Goal: Task Accomplishment & Management: Complete application form

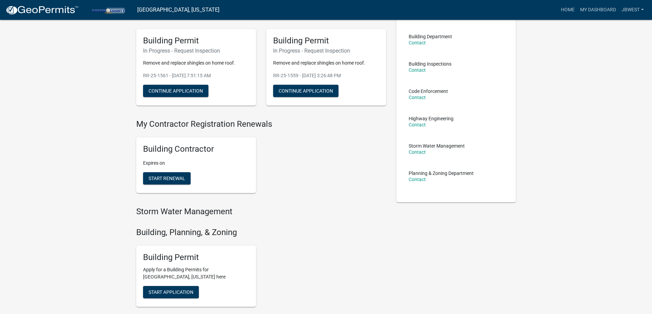
scroll to position [103, 0]
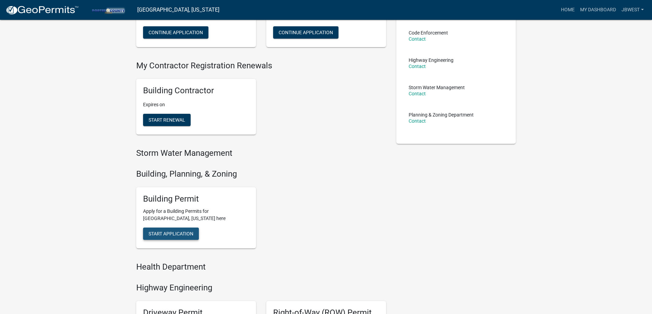
drag, startPoint x: 187, startPoint y: 230, endPoint x: 213, endPoint y: 235, distance: 27.1
click at [187, 231] on button "Start Application" at bounding box center [171, 234] width 56 height 12
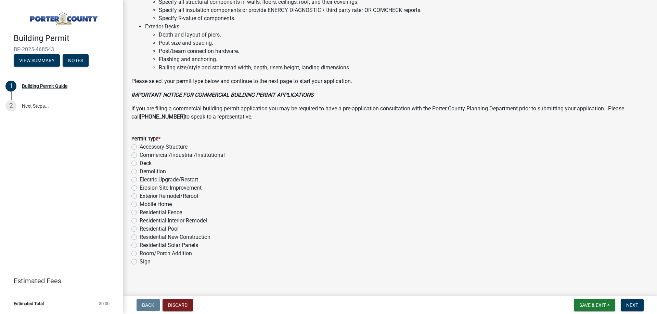
scroll to position [459, 0]
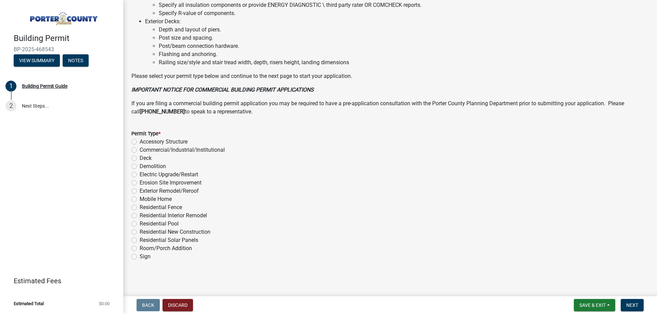
click at [187, 191] on label "Exterior Remodel/Reroof" at bounding box center [169, 191] width 59 height 8
click at [144, 191] on input "Exterior Remodel/Reroof" at bounding box center [142, 189] width 4 height 4
radio input "true"
drag, startPoint x: 631, startPoint y: 304, endPoint x: 621, endPoint y: 299, distance: 11.2
click at [632, 304] on span "Next" at bounding box center [632, 305] width 12 height 5
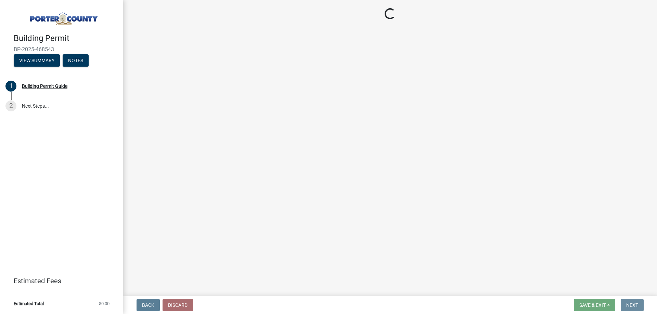
scroll to position [0, 0]
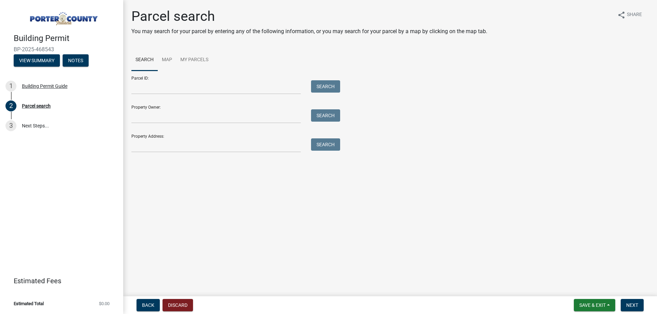
click at [176, 153] on div "Parcel search You may search for your parcel by entering any of the following i…" at bounding box center [390, 83] width 528 height 151
click at [177, 152] on input "Property Address:" at bounding box center [215, 146] width 169 height 14
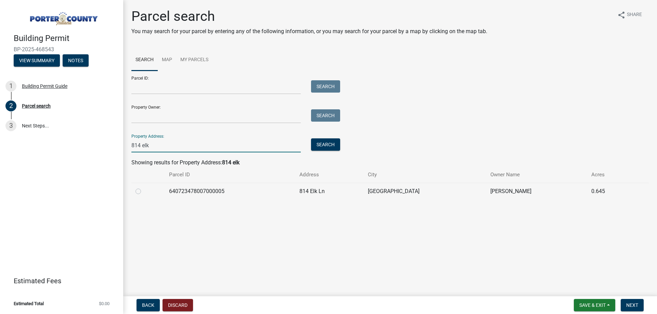
type input "814 elk"
click at [135, 191] on td at bounding box center [148, 191] width 34 height 17
drag, startPoint x: 138, startPoint y: 192, endPoint x: 147, endPoint y: 198, distance: 11.4
click at [144, 187] on label at bounding box center [144, 187] width 0 height 0
click at [144, 192] on input "radio" at bounding box center [146, 189] width 4 height 4
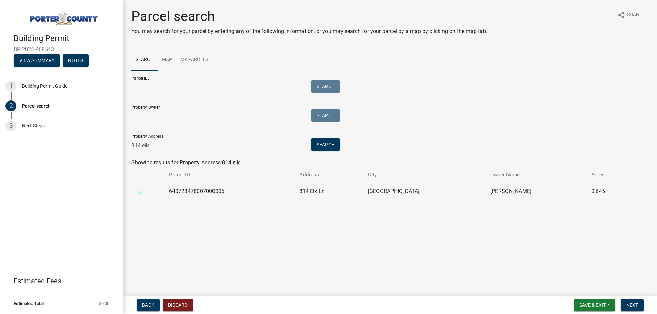
radio input "true"
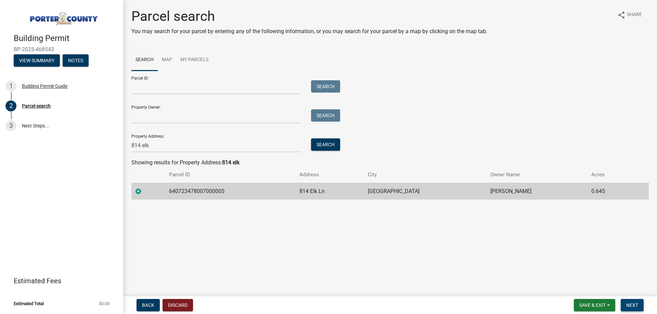
click at [635, 305] on span "Next" at bounding box center [632, 305] width 12 height 5
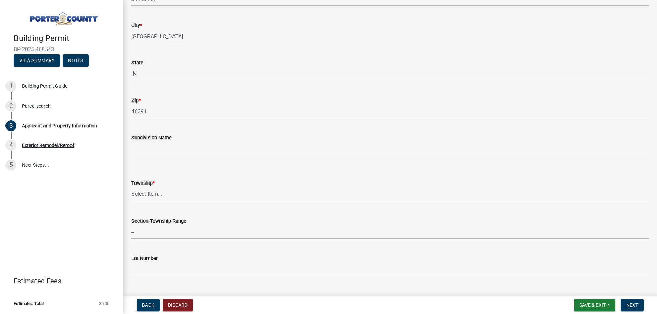
scroll to position [171, 0]
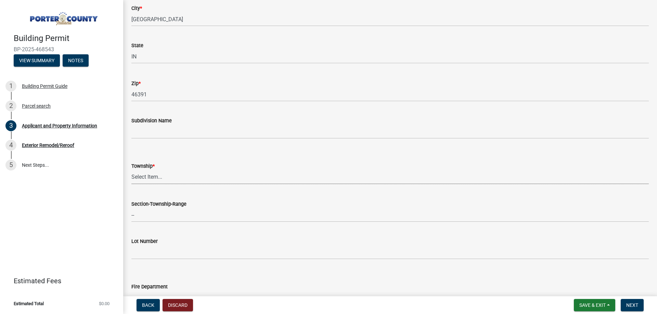
click at [156, 173] on select "Select Item... [PERSON_NAME][GEOGRAPHIC_DATA] [PERSON_NAME][GEOGRAPHIC_DATA] [G…" at bounding box center [389, 177] width 517 height 14
click at [131, 170] on select "Select Item... [PERSON_NAME][GEOGRAPHIC_DATA] [PERSON_NAME][GEOGRAPHIC_DATA] [G…" at bounding box center [389, 177] width 517 height 14
select select "dab8d744-4e32-40c1-942b-b7c1ea7347cb"
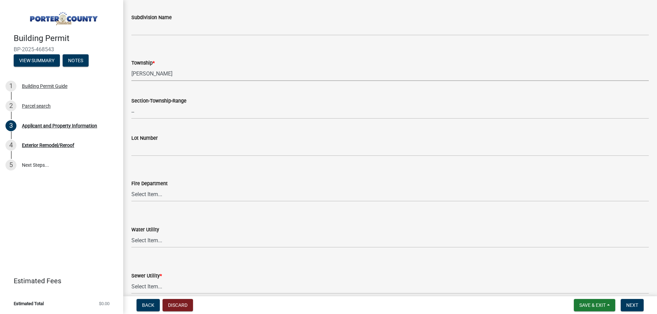
scroll to position [342, 0]
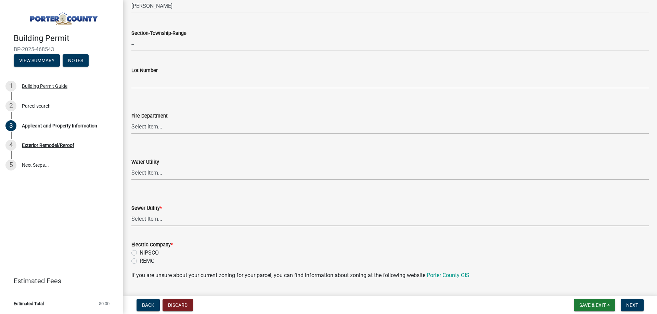
click at [158, 221] on select "Select Item... Aqua [US_STATE] Inc Damon Run Falling Waters Lake Eliza - LEACD …" at bounding box center [389, 219] width 517 height 14
click at [131, 212] on select "Select Item... Aqua [US_STATE] Inc Damon Run Falling Waters Lake Eliza - LEACD …" at bounding box center [389, 219] width 517 height 14
select select "ea6751d4-6bf7-4a16-89ee-f7801ab82aa1"
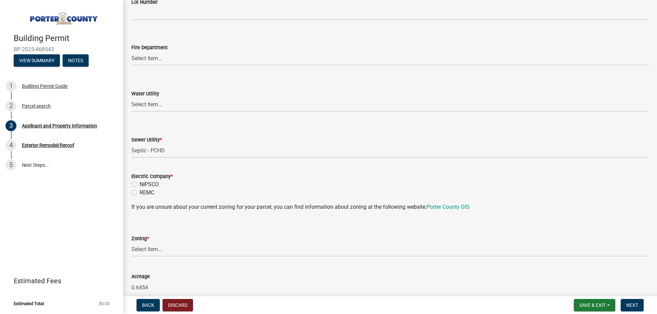
click at [153, 175] on label "Electric Company *" at bounding box center [151, 176] width 41 height 5
click at [150, 183] on label "NIPSCO" at bounding box center [149, 185] width 19 height 8
click at [144, 183] on input "NIPSCO" at bounding box center [142, 183] width 4 height 4
radio input "true"
click at [157, 245] on select "Select Item... A1 A2 CH CM CN I1 I2 I3 IN MP OT P1 P2 PUD R1 R2 R3 R4 RL RR" at bounding box center [389, 250] width 517 height 14
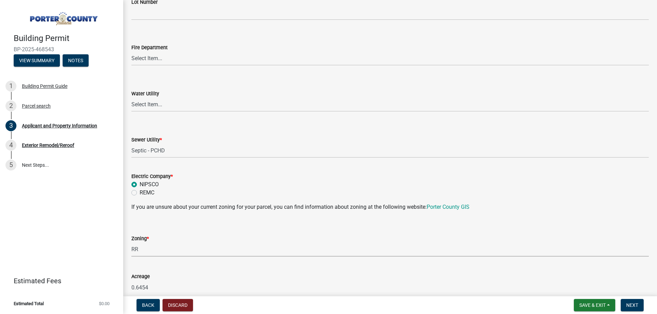
click at [131, 243] on select "Select Item... A1 A2 CH CM CN I1 I2 I3 IN MP OT P1 P2 PUD R1 R2 R3 R4 RL RR" at bounding box center [389, 250] width 517 height 14
select select "92efe679-05f4-414a-9426-51627fba5de6"
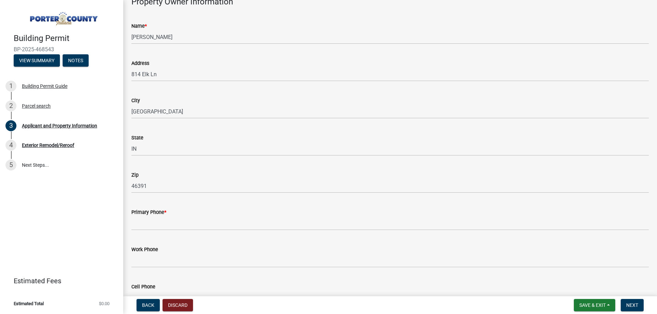
scroll to position [821, 0]
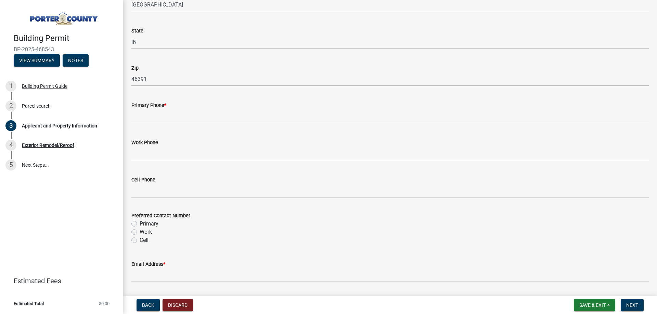
drag, startPoint x: 171, startPoint y: 125, endPoint x: 173, endPoint y: 120, distance: 4.3
click at [171, 124] on wm-data-entity-input "Primary Phone *" at bounding box center [389, 110] width 517 height 37
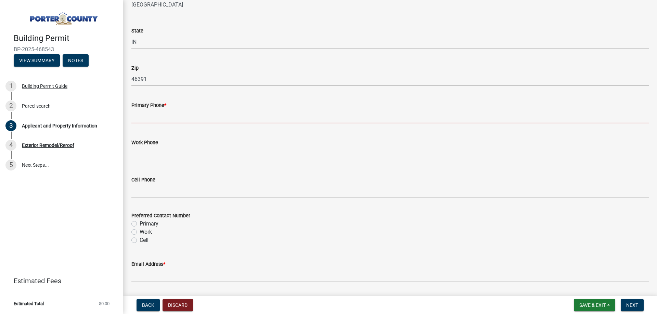
click at [174, 112] on input "Primary Phone *" at bounding box center [389, 116] width 517 height 14
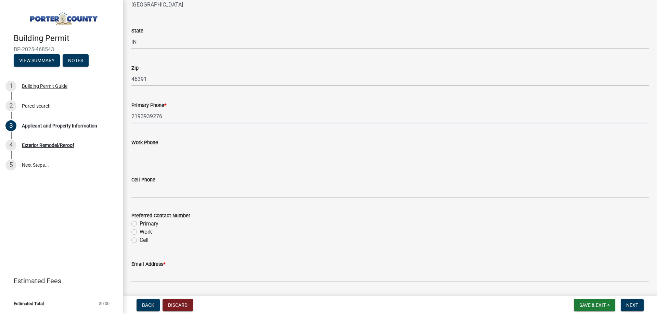
type input "2193939276"
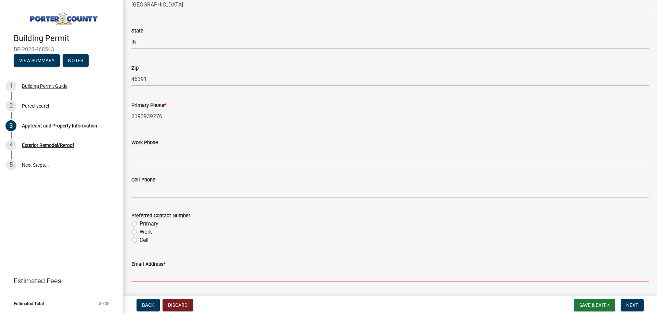
click at [137, 278] on input "Email Address *" at bounding box center [389, 276] width 517 height 14
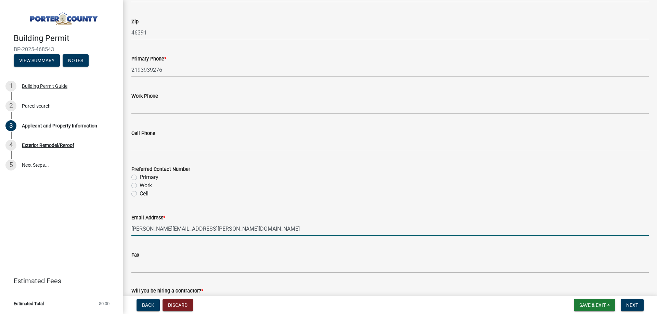
scroll to position [965, 0]
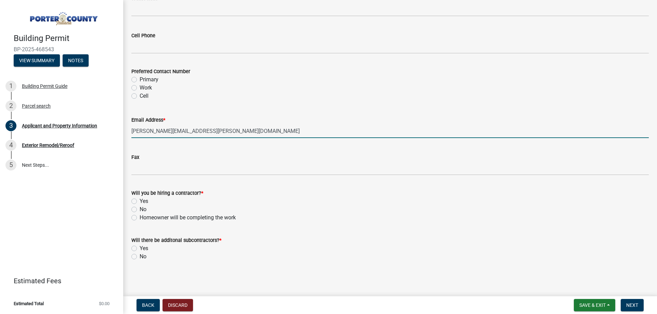
type input "[PERSON_NAME][EMAIL_ADDRESS][PERSON_NAME][DOMAIN_NAME]"
click at [144, 203] on label "Yes" at bounding box center [144, 201] width 9 height 8
click at [144, 202] on input "Yes" at bounding box center [142, 199] width 4 height 4
radio input "true"
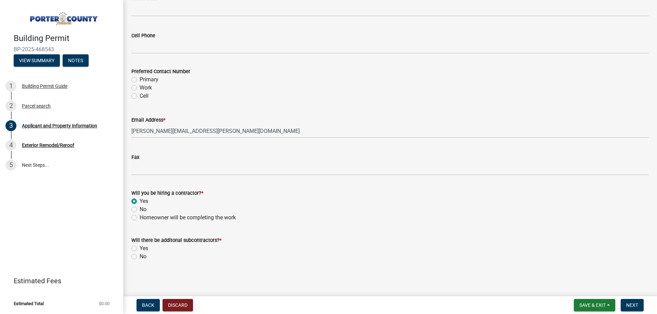
click at [137, 259] on div "No" at bounding box center [389, 257] width 517 height 8
click at [145, 256] on label "No" at bounding box center [143, 257] width 7 height 8
click at [135, 260] on div "No" at bounding box center [389, 257] width 517 height 8
click at [140, 259] on label "No" at bounding box center [143, 257] width 7 height 8
click at [140, 257] on input "No" at bounding box center [142, 255] width 4 height 4
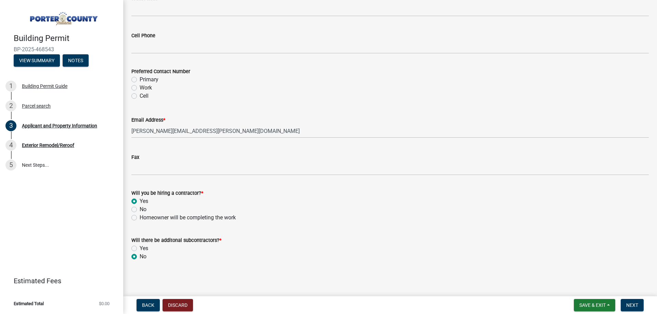
radio input "true"
click at [627, 307] on span "Next" at bounding box center [632, 305] width 12 height 5
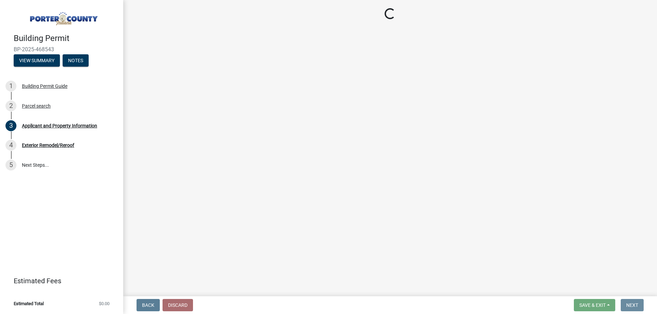
scroll to position [0, 0]
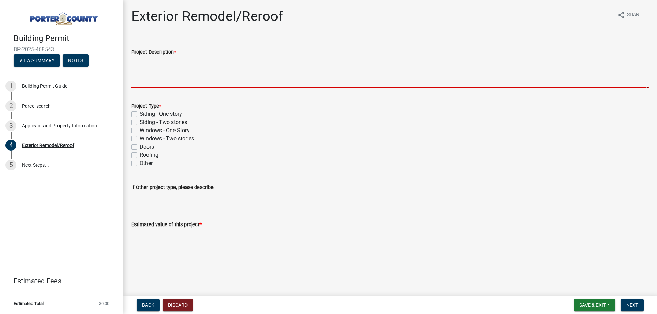
click at [170, 82] on textarea "Project Description *" at bounding box center [389, 72] width 517 height 32
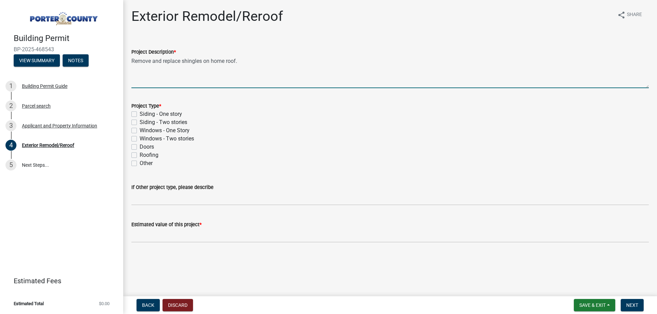
type textarea "Remove and replace shingles on home roof."
click at [146, 158] on label "Roofing" at bounding box center [149, 155] width 19 height 8
click at [144, 156] on input "Roofing" at bounding box center [142, 153] width 4 height 4
checkbox input "true"
checkbox input "false"
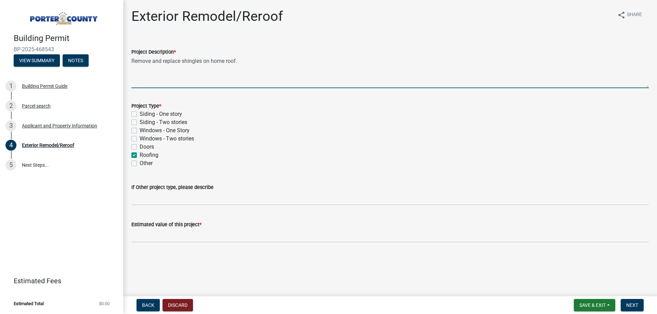
checkbox input "false"
checkbox input "true"
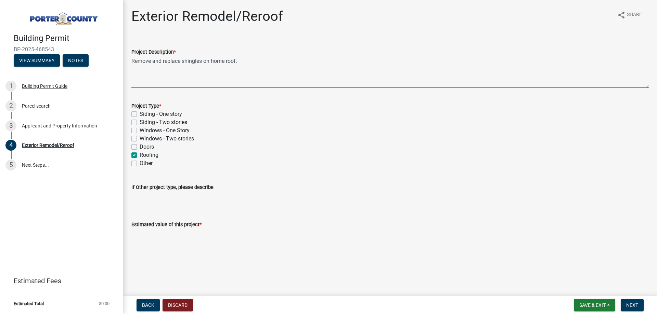
checkbox input "false"
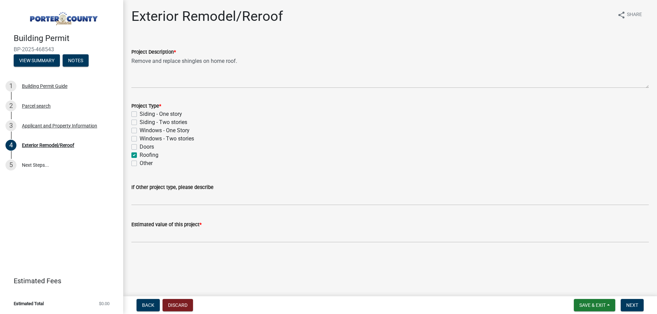
click at [160, 227] on label "Estimated value of this project *" at bounding box center [166, 225] width 70 height 5
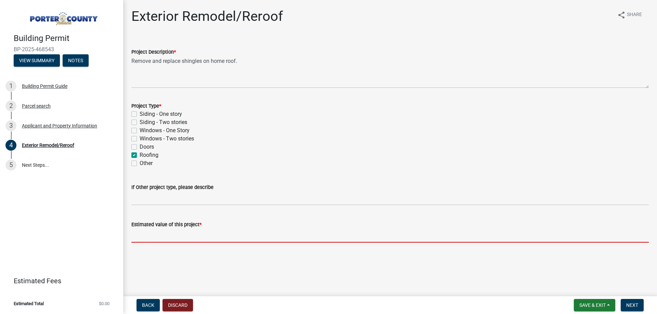
click at [162, 234] on input "text" at bounding box center [389, 236] width 517 height 14
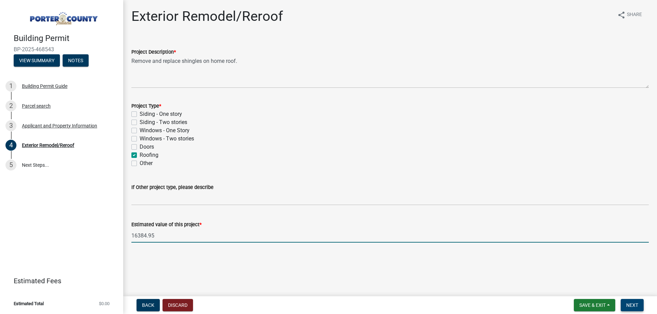
type input "16384.95"
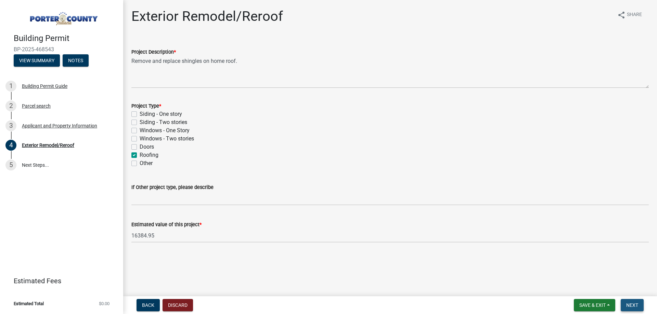
click at [639, 304] on button "Next" at bounding box center [632, 305] width 23 height 12
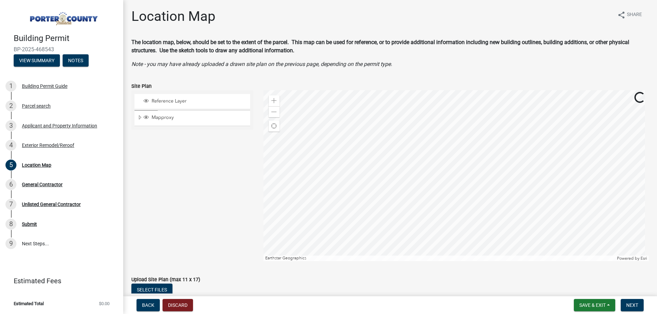
scroll to position [51, 0]
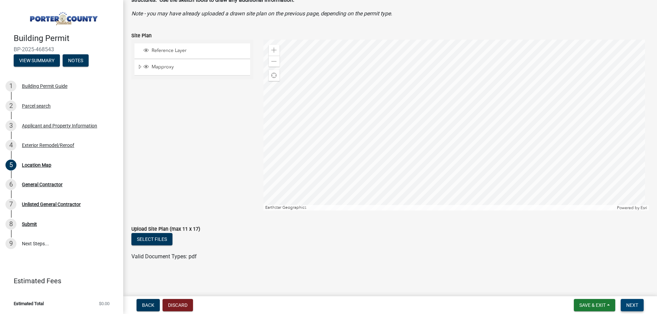
click at [644, 308] on button "Next" at bounding box center [632, 305] width 23 height 12
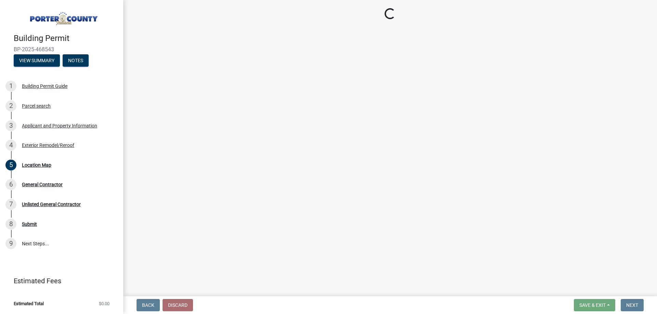
scroll to position [0, 0]
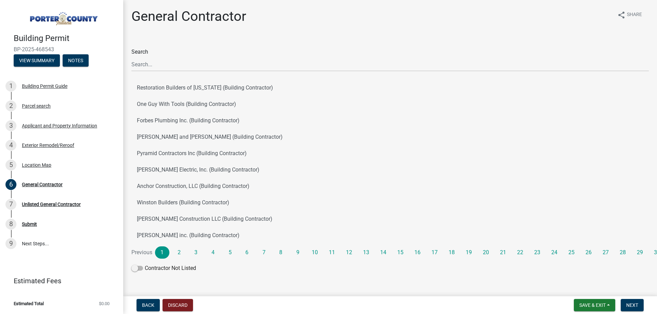
drag, startPoint x: 207, startPoint y: 56, endPoint x: 196, endPoint y: 70, distance: 17.7
click at [207, 57] on div "Search" at bounding box center [389, 60] width 517 height 24
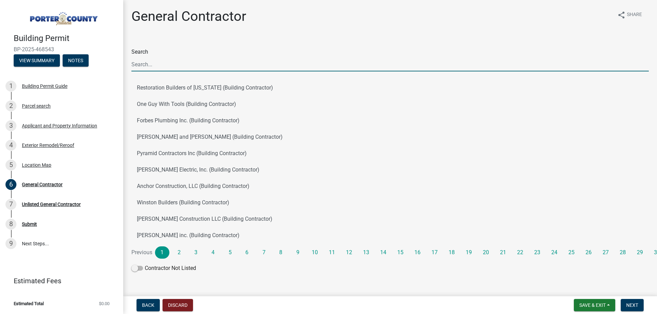
click at [196, 70] on input "Search" at bounding box center [389, 64] width 517 height 14
type input "J & B West"
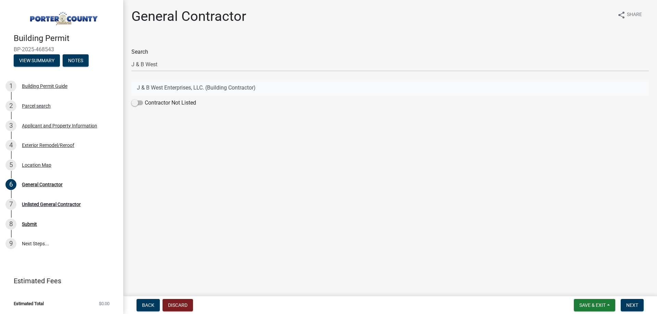
click at [174, 89] on button "J & B West Enterprises, LLC. (Building Contractor)" at bounding box center [389, 88] width 517 height 16
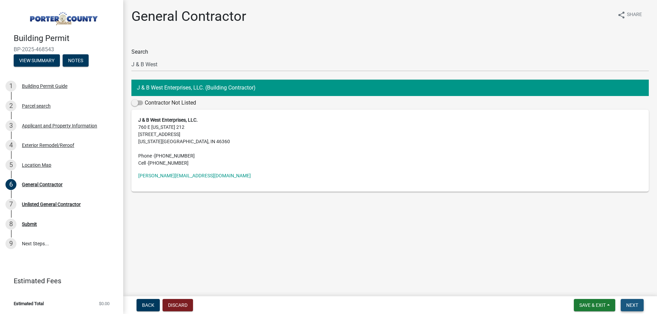
click at [628, 311] on button "Next" at bounding box center [632, 305] width 23 height 12
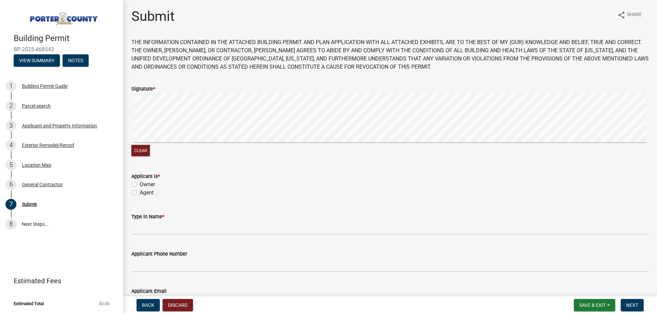
click at [153, 194] on label "Agent" at bounding box center [147, 193] width 14 height 8
click at [144, 193] on input "Agent" at bounding box center [142, 191] width 4 height 4
radio input "true"
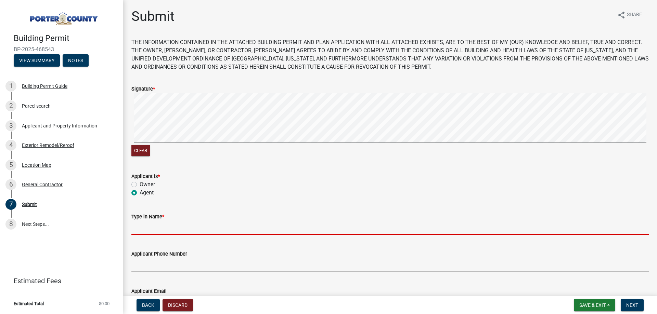
click at [164, 233] on input "Type in Name *" at bounding box center [389, 228] width 517 height 14
type input "[PERSON_NAME]"
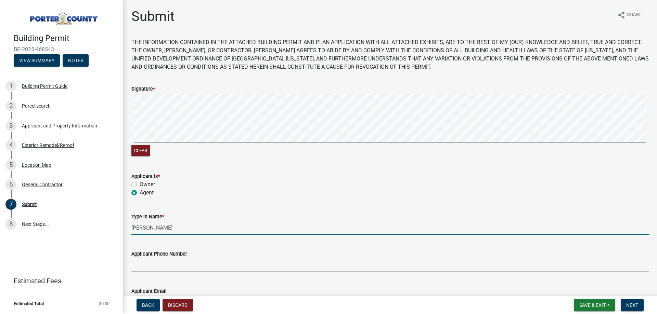
type input "[PERSON_NAME][EMAIL_ADDRESS][DOMAIN_NAME]"
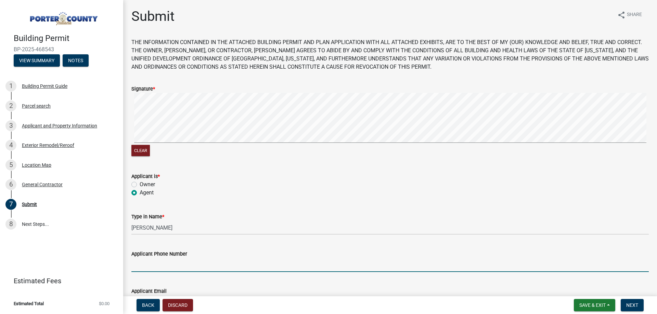
click at [165, 266] on input "Applicant Phone Number" at bounding box center [389, 265] width 517 height 14
type input "2193636151"
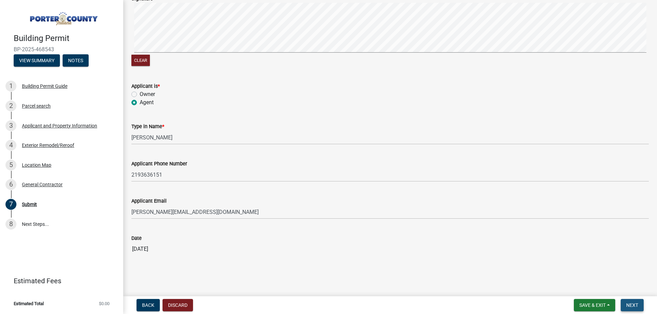
click at [627, 306] on span "Next" at bounding box center [632, 305] width 12 height 5
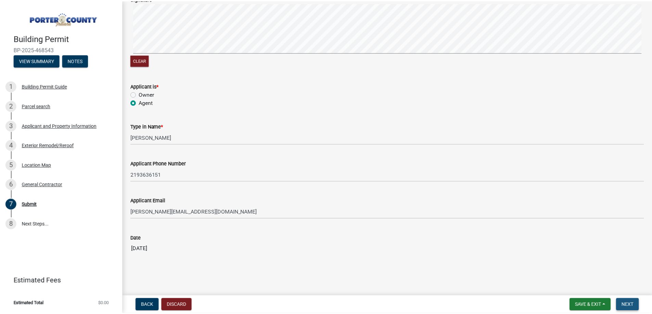
scroll to position [0, 0]
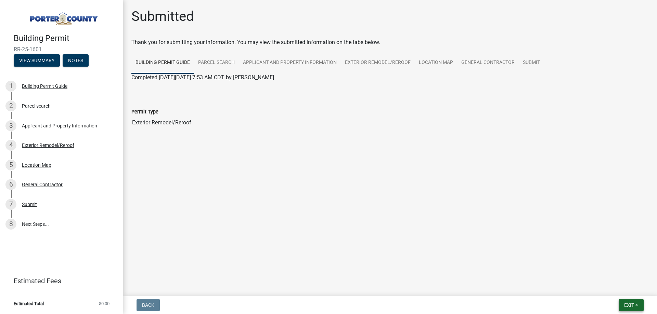
click at [627, 303] on span "Exit" at bounding box center [629, 305] width 10 height 5
click at [619, 289] on button "Save & Exit" at bounding box center [616, 288] width 55 height 16
